Goal: Information Seeking & Learning: Learn about a topic

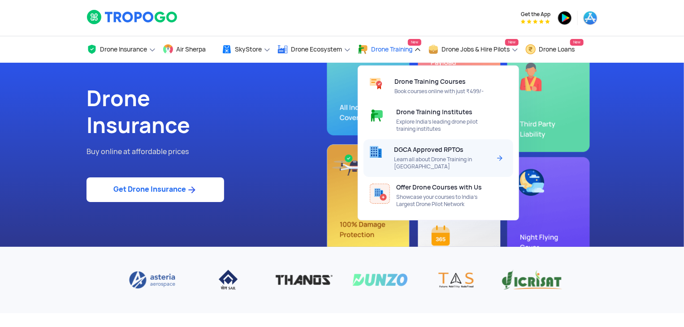
click at [424, 161] on span "Learn all about Drone Training in [GEOGRAPHIC_DATA]" at bounding box center [442, 163] width 96 height 14
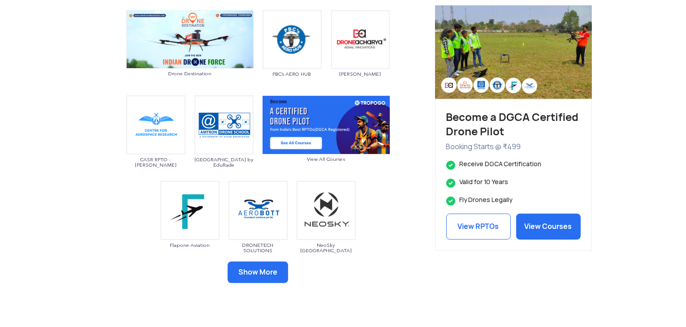
scroll to position [446, 0]
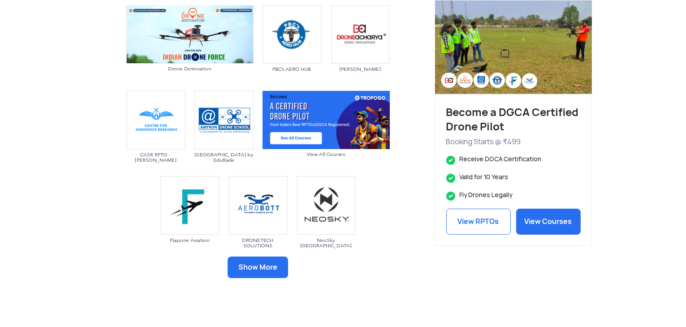
click at [250, 268] on button "Show More" at bounding box center [258, 268] width 61 height 22
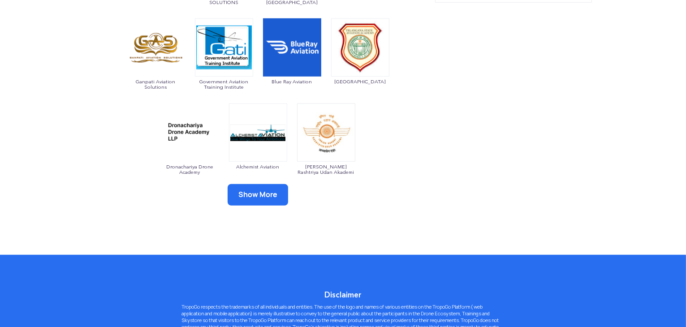
scroll to position [707, 0]
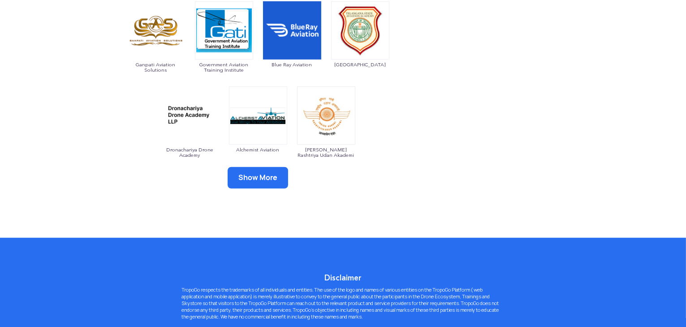
click at [255, 178] on button "Show More" at bounding box center [258, 178] width 61 height 22
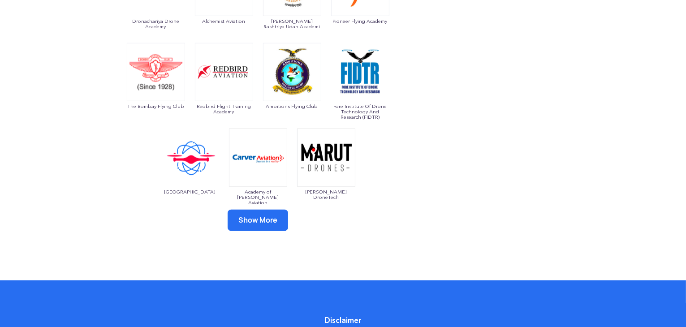
scroll to position [863, 0]
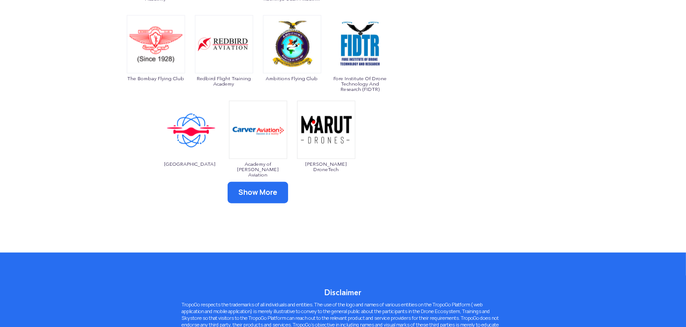
click at [250, 195] on button "Show More" at bounding box center [258, 193] width 61 height 22
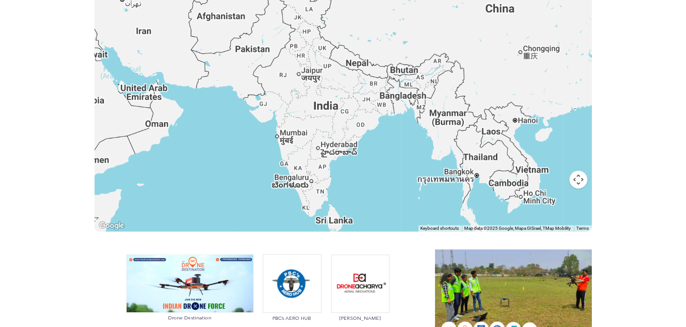
scroll to position [0, 0]
